Goal: Information Seeking & Learning: Learn about a topic

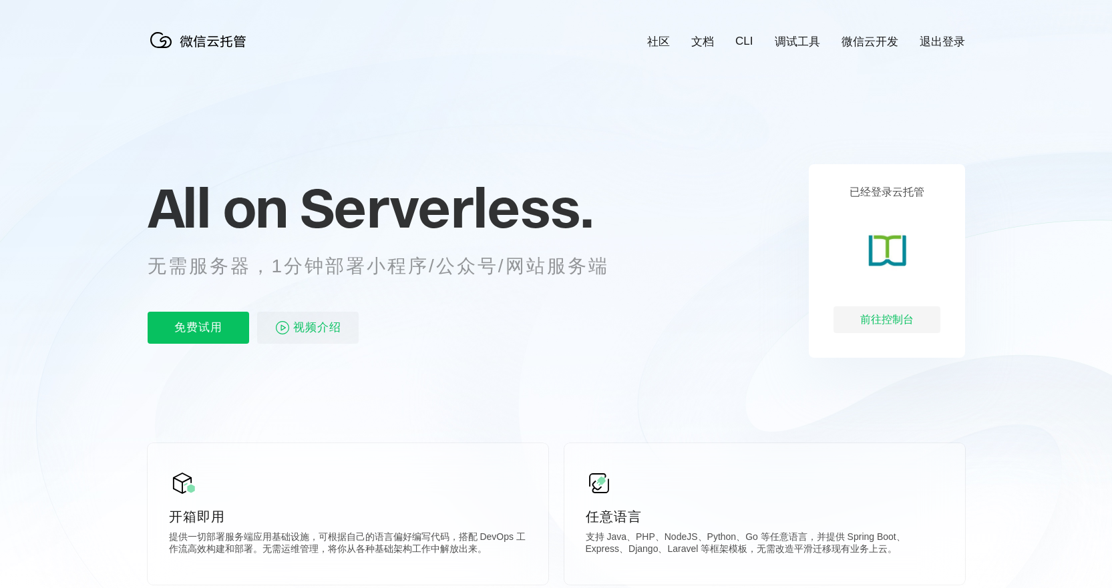
scroll to position [0, 2375]
click at [883, 327] on div "前往控制台" at bounding box center [887, 320] width 107 height 27
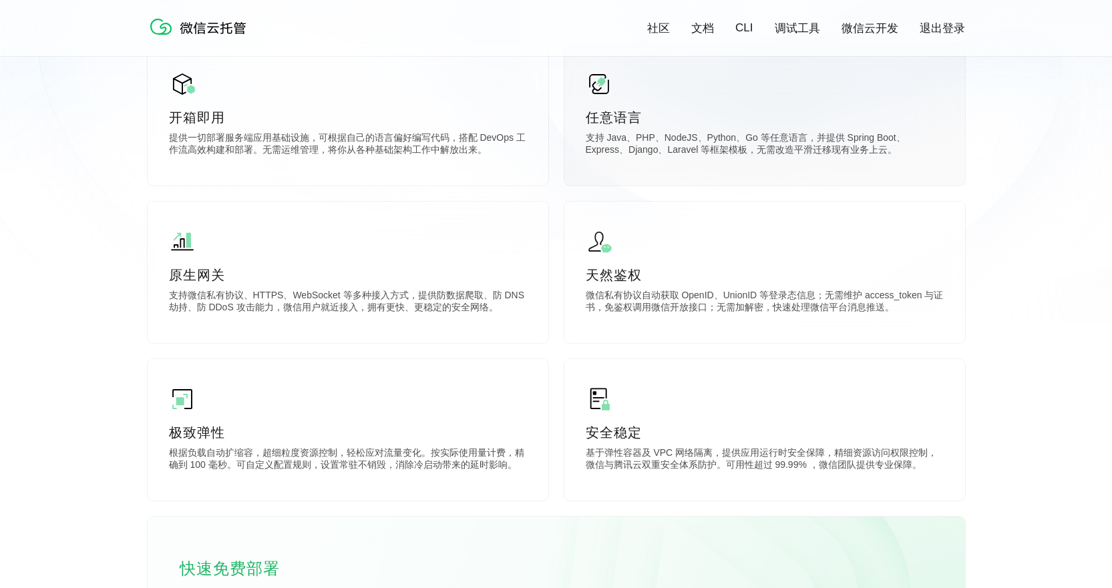
scroll to position [401, 0]
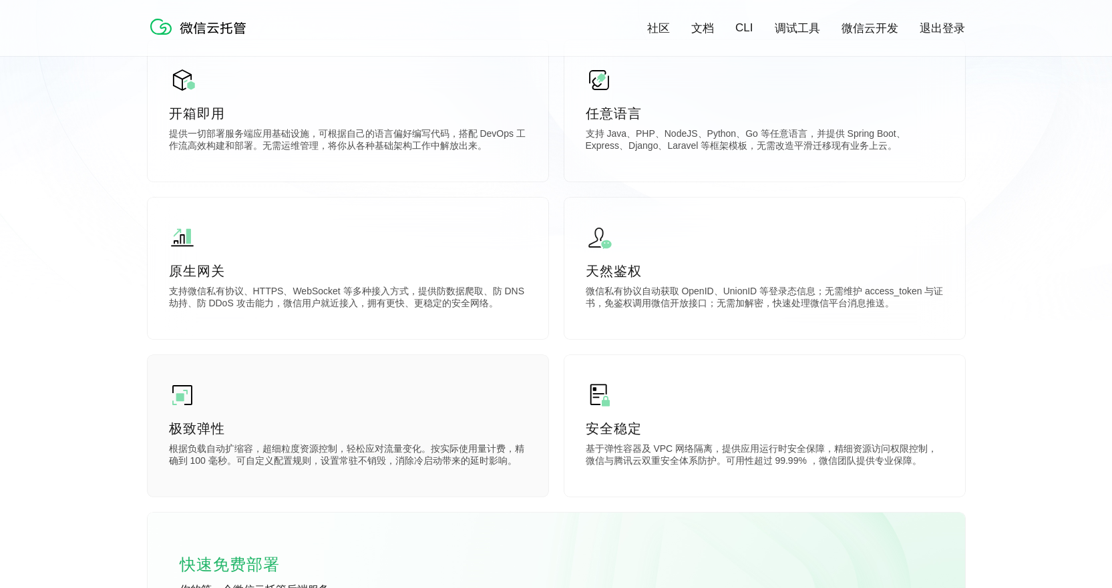
drag, startPoint x: 778, startPoint y: 298, endPoint x: 508, endPoint y: 371, distance: 280.1
click at [508, 371] on div "极致弹性 根据负载自动扩缩容，超细粒度资源控制，轻松应对流量变化。按实际使用量计费，精确到 100 毫秒。可自定义配置规则，设置常驻不销毁，消除冷启动带来的延…" at bounding box center [348, 426] width 401 height 142
click at [502, 371] on div "极致弹性 根据负载自动扩缩容，超细粒度资源控制，轻松应对流量变化。按实际使用量计费，精确到 100 毫秒。可自定义配置规则，设置常驻不销毁，消除冷启动带来的延…" at bounding box center [348, 426] width 401 height 142
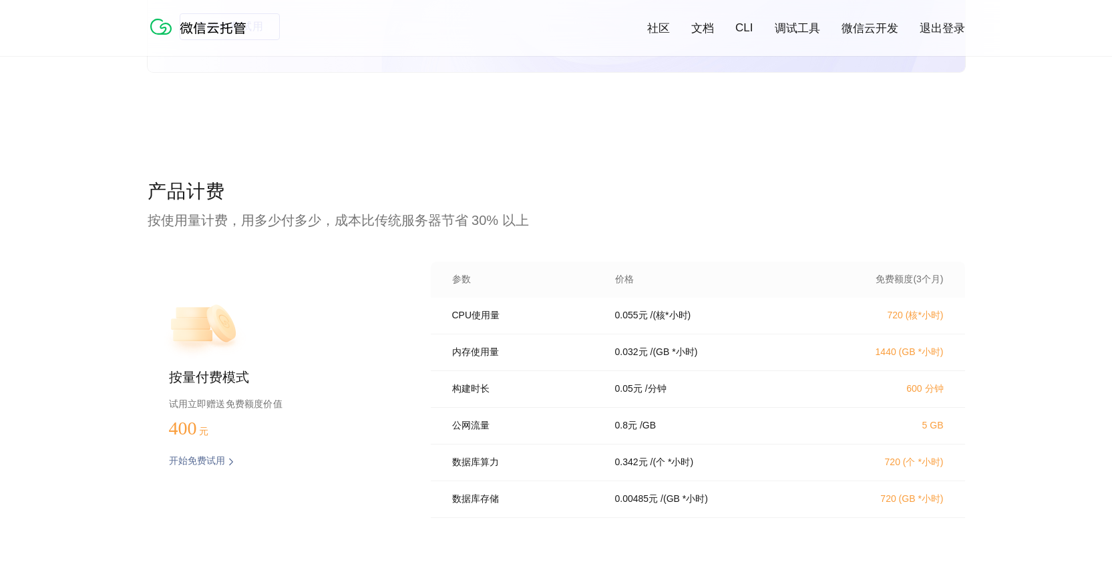
scroll to position [2671, 0]
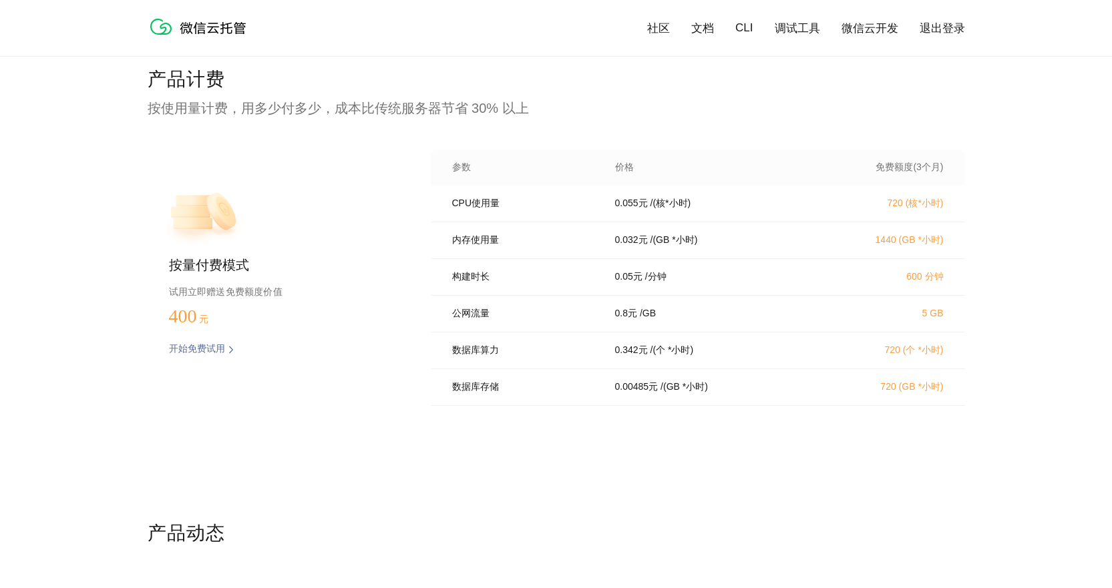
drag, startPoint x: 531, startPoint y: 356, endPoint x: 527, endPoint y: 343, distance: 13.9
drag, startPoint x: 527, startPoint y: 343, endPoint x: 628, endPoint y: 438, distance: 139.4
click at [628, 438] on div "产品计费 按使用量计费，用多少付多少，成本比传统服务器节省 30% 以上 按量付费模式 试用立即赠送免费额度价值 400 元 开始免费试用 预估费用 参数 价…" at bounding box center [556, 294] width 817 height 454
drag, startPoint x: 688, startPoint y: 311, endPoint x: 669, endPoint y: 459, distance: 150.2
click at [669, 459] on div "产品计费 按使用量计费，用多少付多少，成本比传统服务器节省 30% 以上 按量付费模式 试用立即赠送免费额度价值 400 元 开始免费试用 预估费用 参数 价…" at bounding box center [556, 294] width 817 height 454
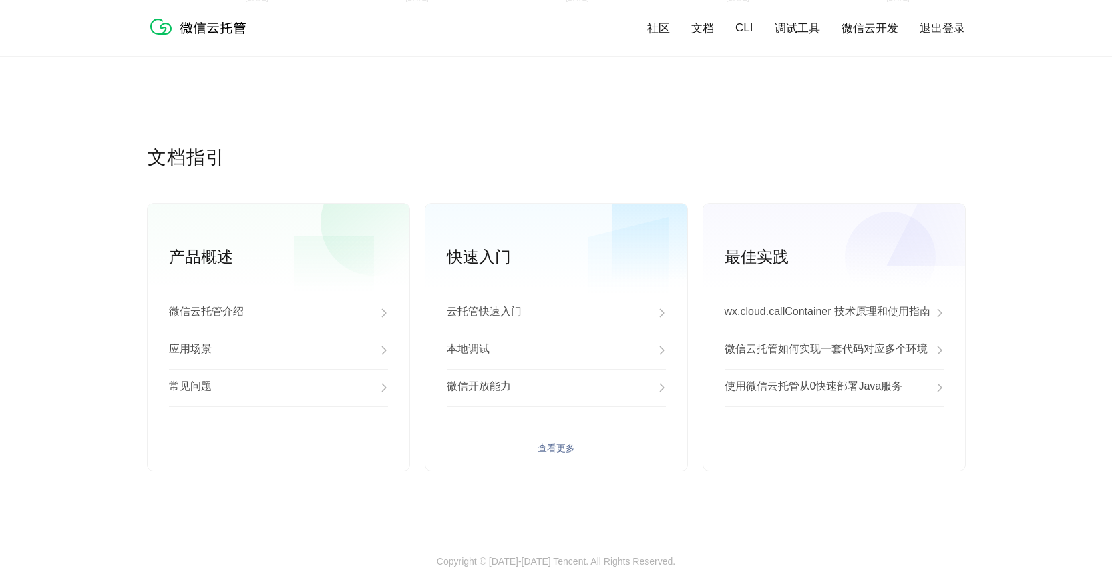
scroll to position [3337, 0]
